Goal: Task Accomplishment & Management: Manage account settings

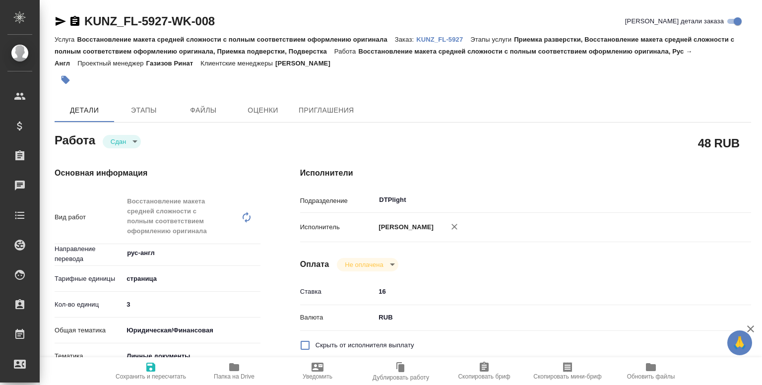
type textarea "x"
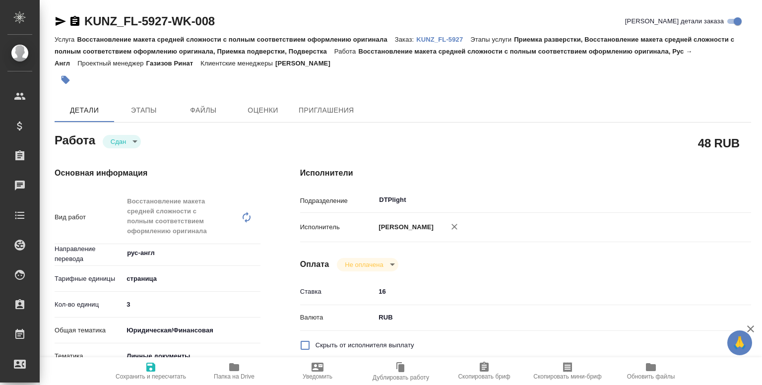
type textarea "x"
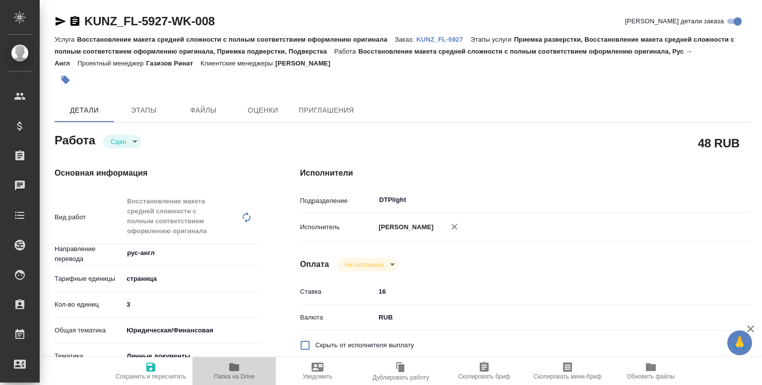
click at [231, 370] on icon "button" at bounding box center [234, 367] width 10 height 8
type textarea "x"
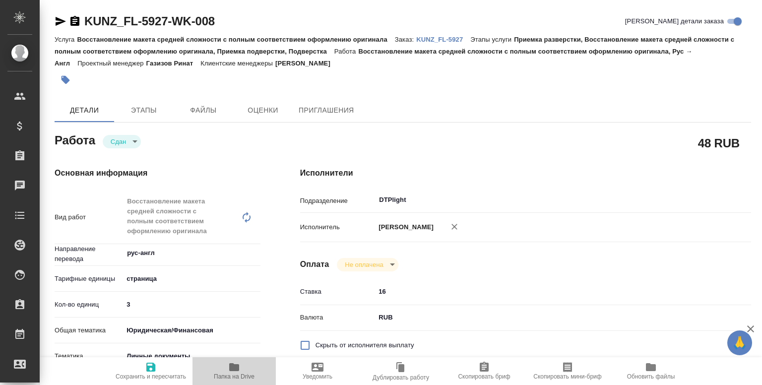
type textarea "x"
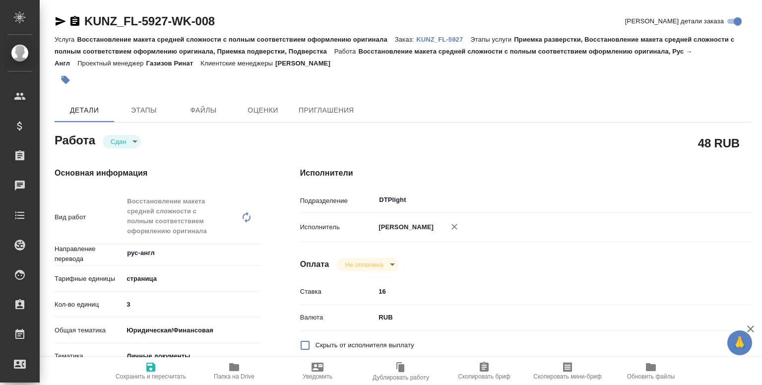
type textarea "x"
click at [193, 111] on span "Файлы" at bounding box center [204, 110] width 48 height 12
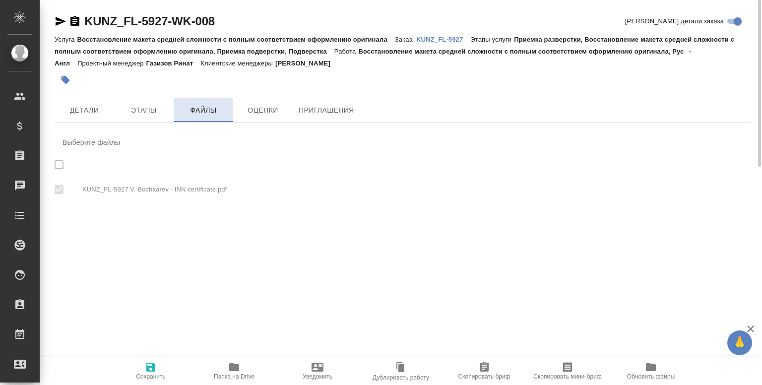
checkbox input "true"
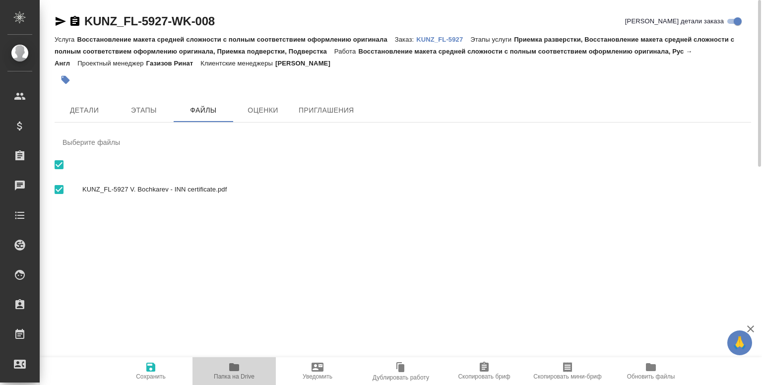
click at [244, 367] on span "Папка на Drive" at bounding box center [233, 370] width 71 height 19
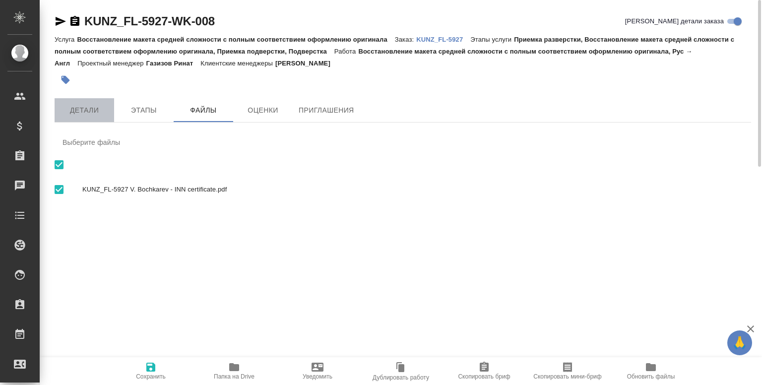
click at [79, 103] on button "Детали" at bounding box center [85, 110] width 60 height 24
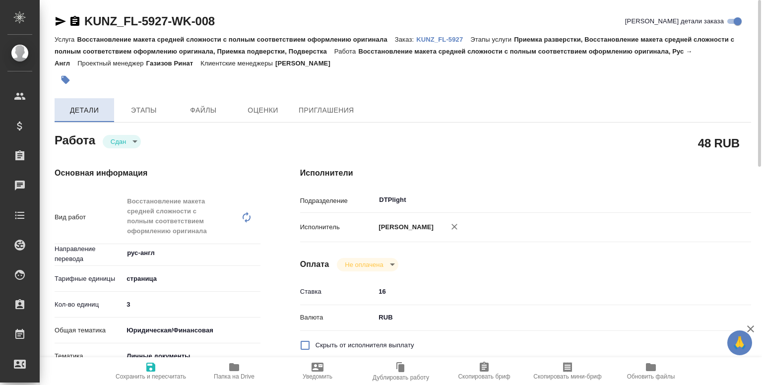
type textarea "x"
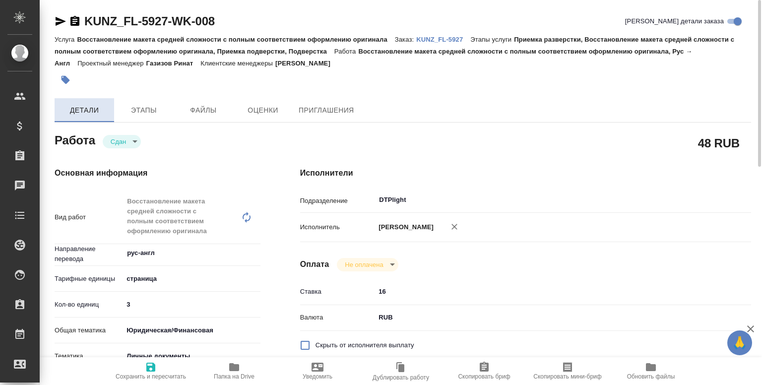
type textarea "x"
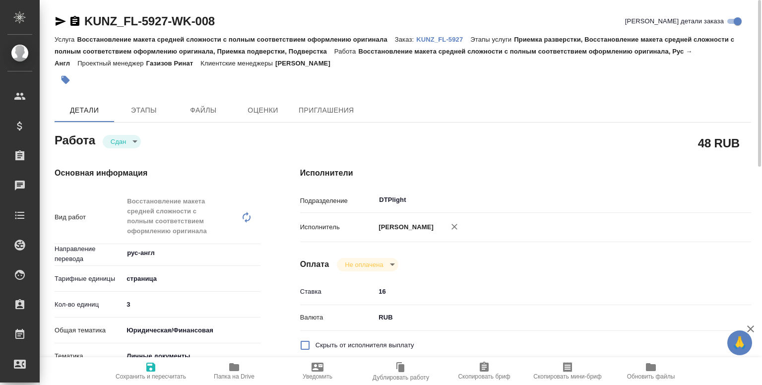
type textarea "x"
